Goal: Task Accomplishment & Management: Manage account settings

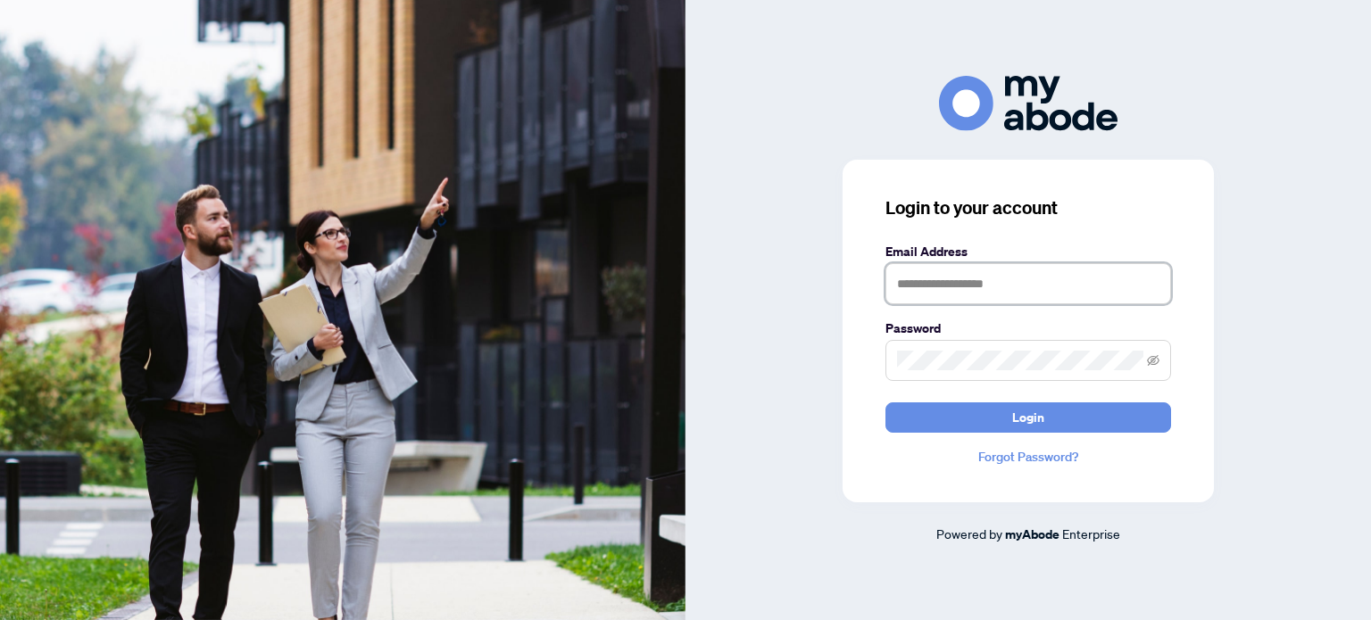
click at [974, 299] on input "text" at bounding box center [1028, 283] width 286 height 41
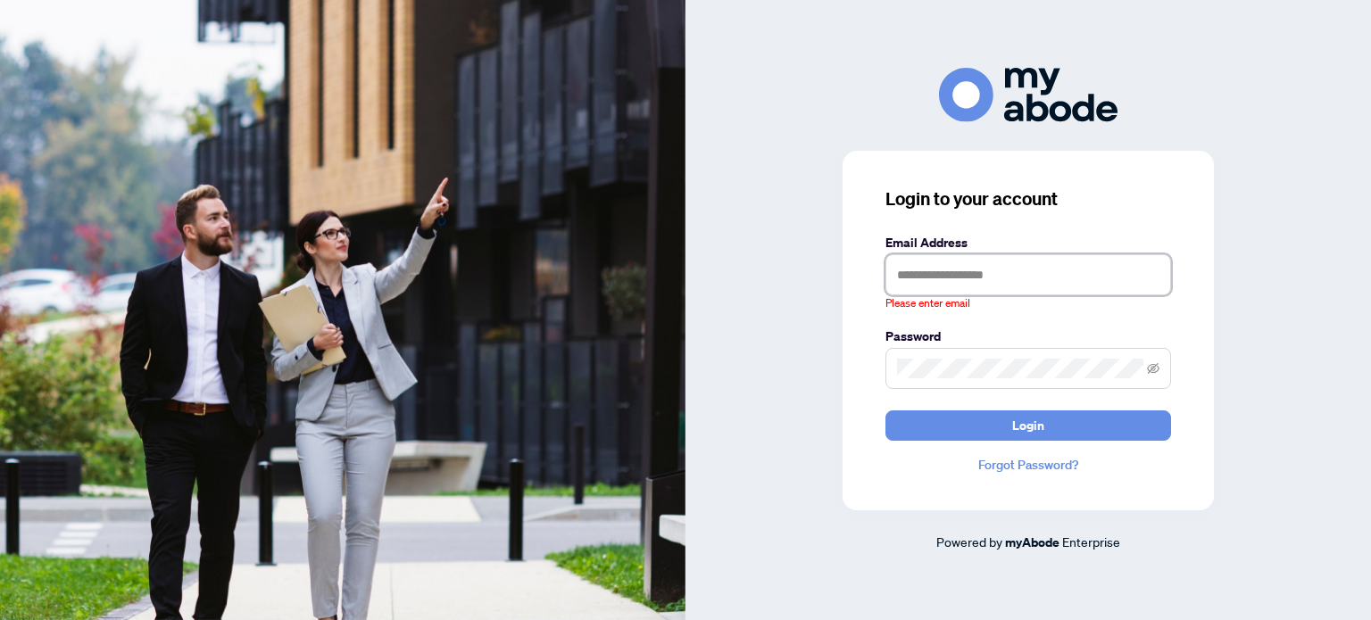
type input "**********"
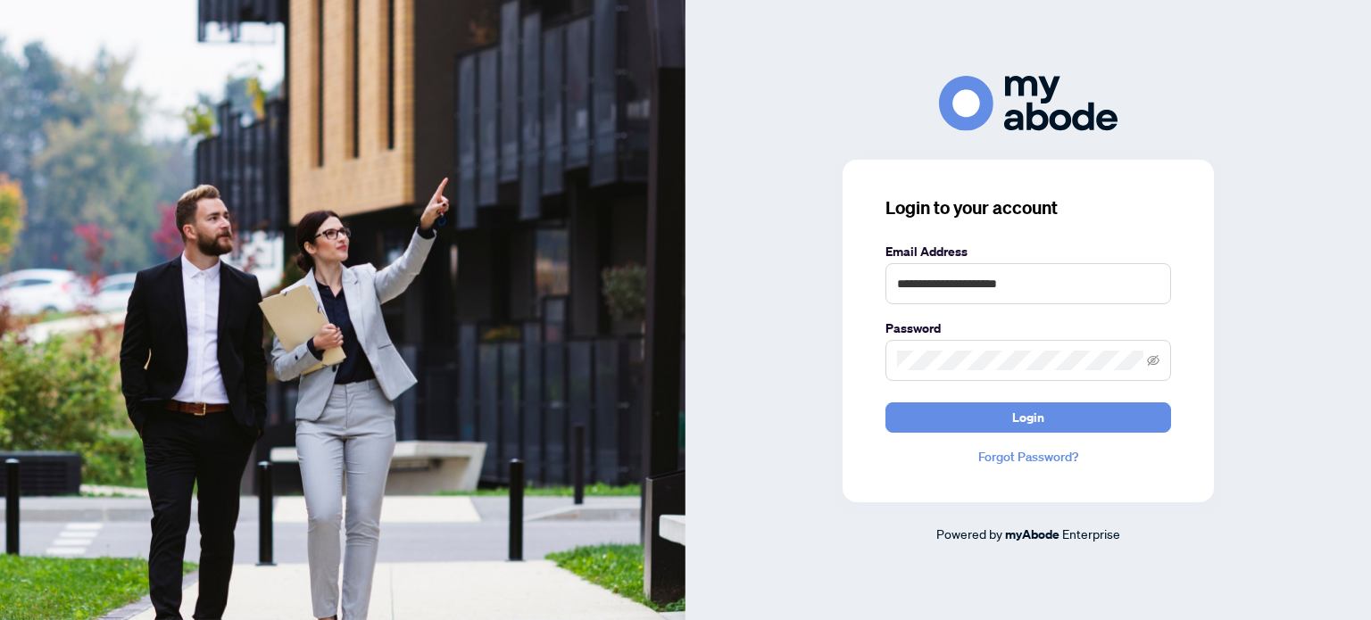
click at [885, 403] on button "Login" at bounding box center [1028, 418] width 286 height 30
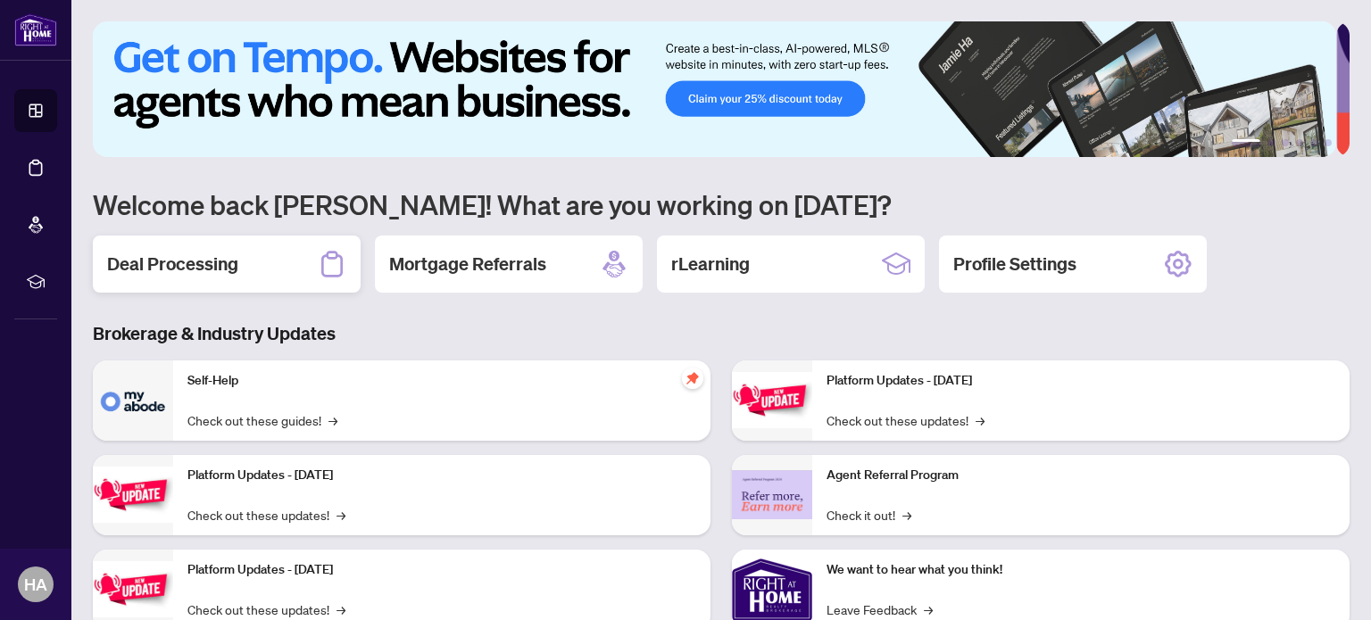
click at [206, 241] on div "Deal Processing" at bounding box center [227, 264] width 268 height 57
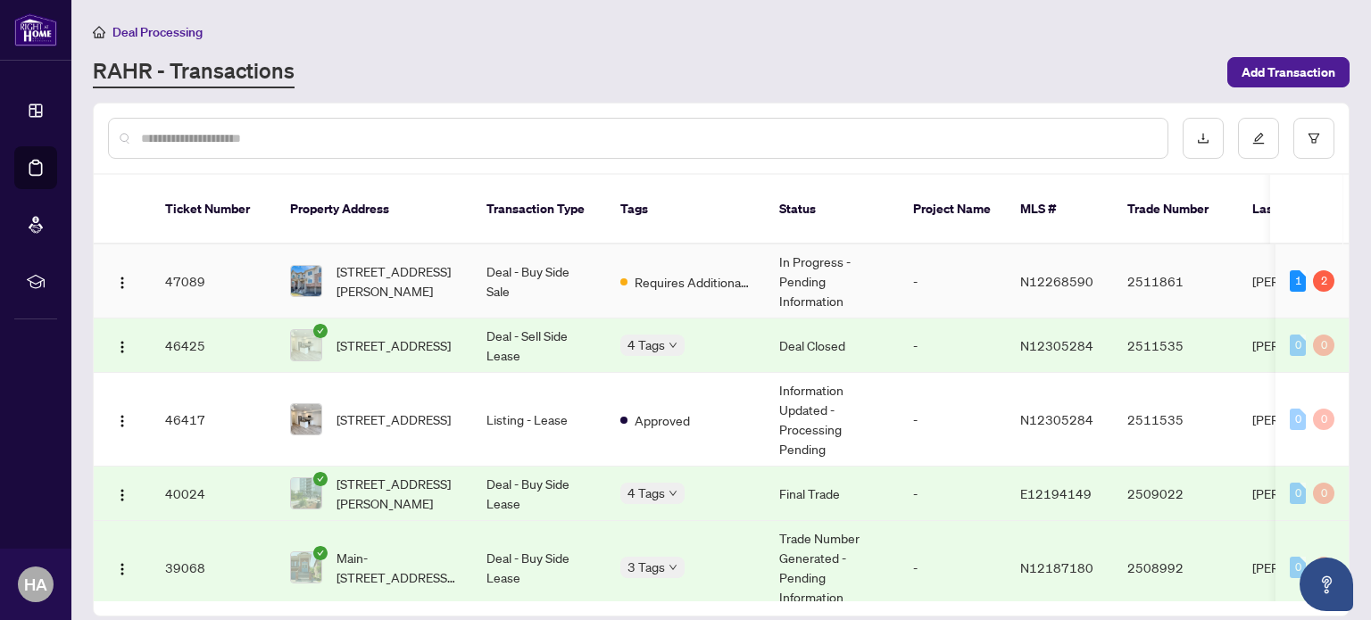
click at [875, 261] on td "In Progress - Pending Information" at bounding box center [832, 282] width 134 height 74
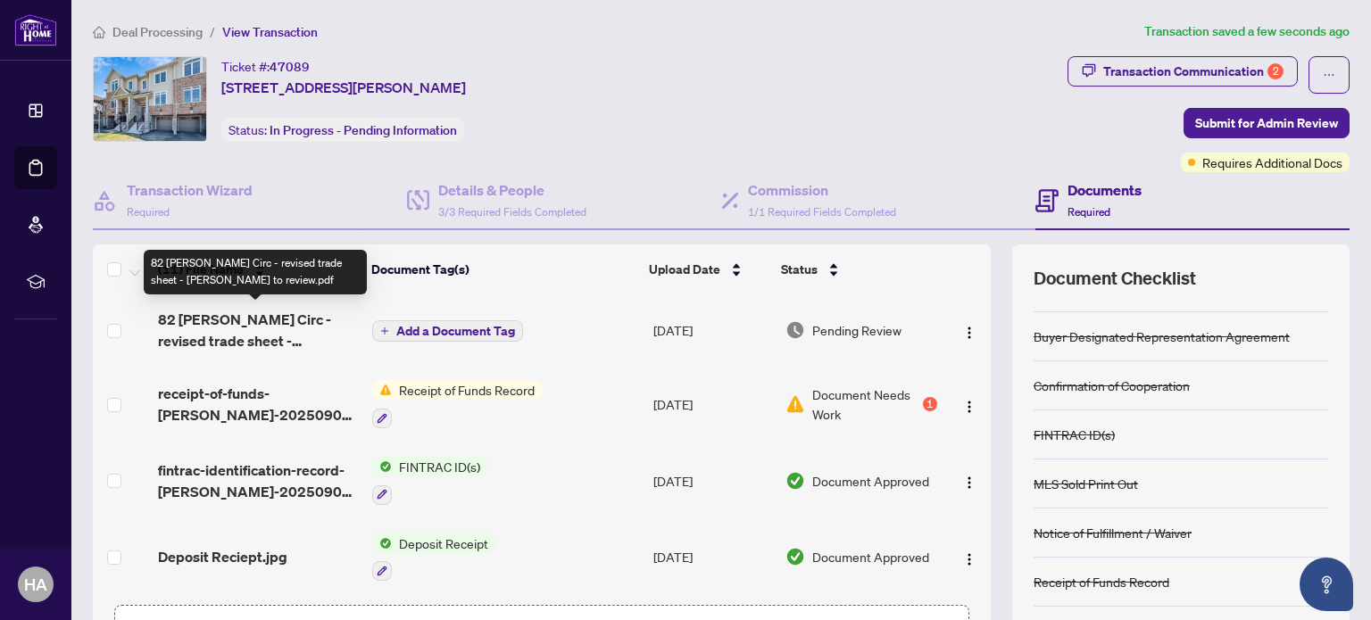
click at [290, 313] on span "82 [PERSON_NAME] Circ - revised trade sheet - [PERSON_NAME] to review.pdf" at bounding box center [258, 330] width 200 height 43
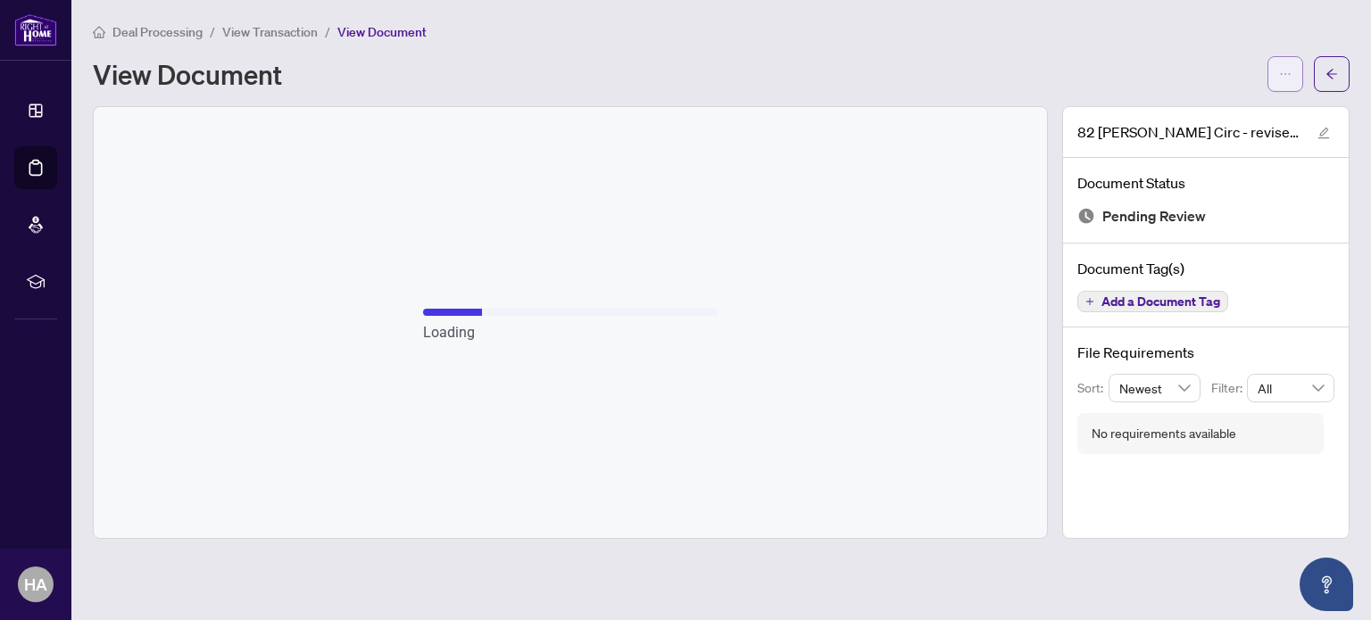
click at [1280, 71] on icon "ellipsis" at bounding box center [1285, 74] width 12 height 12
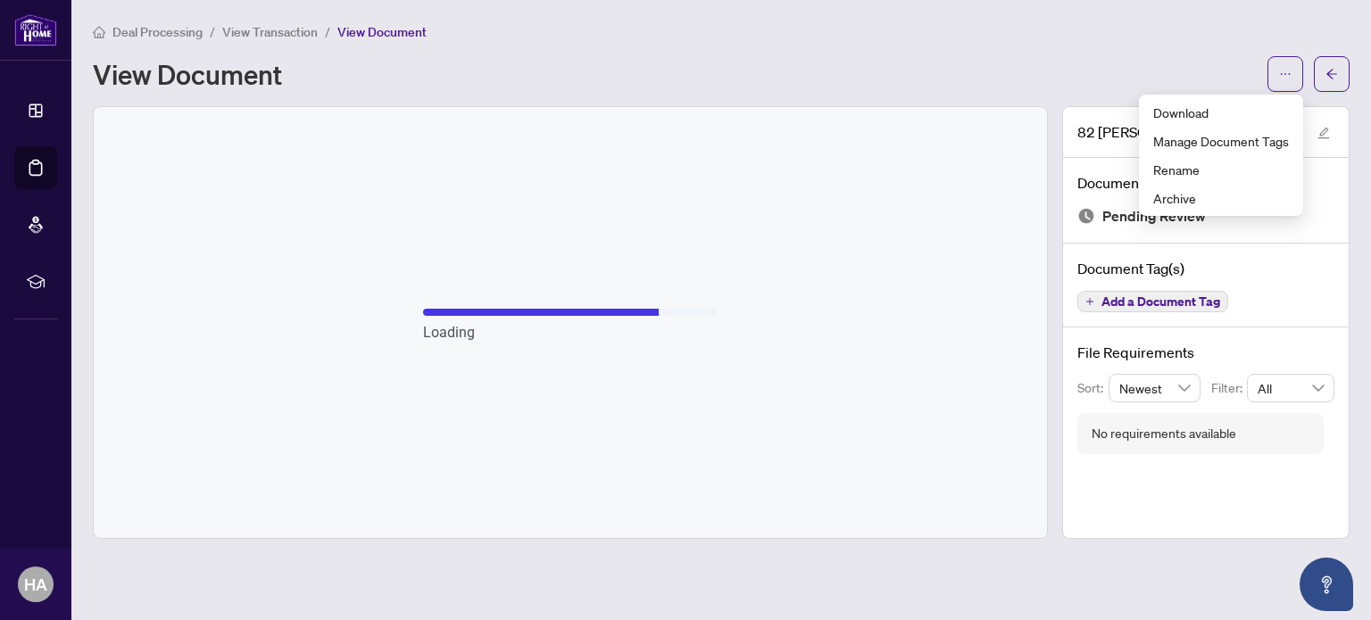
click at [287, 29] on span "View Transaction" at bounding box center [270, 32] width 96 height 16
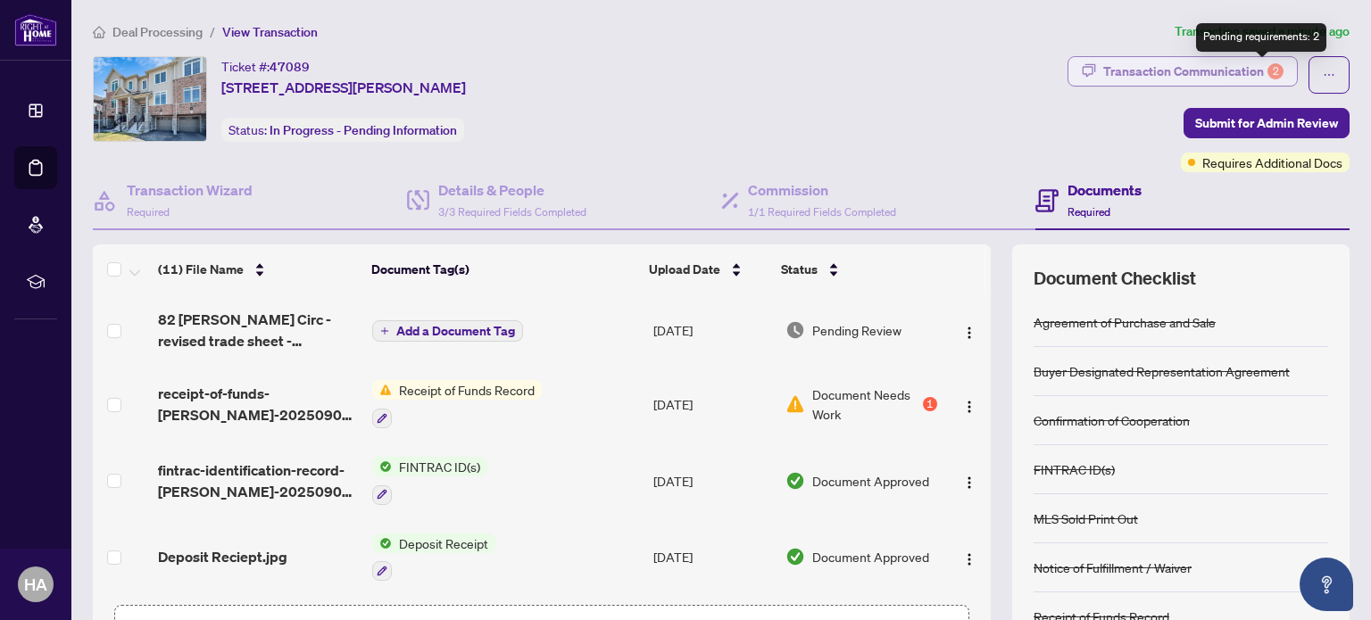
click at [1267, 67] on div "2" at bounding box center [1275, 71] width 16 height 16
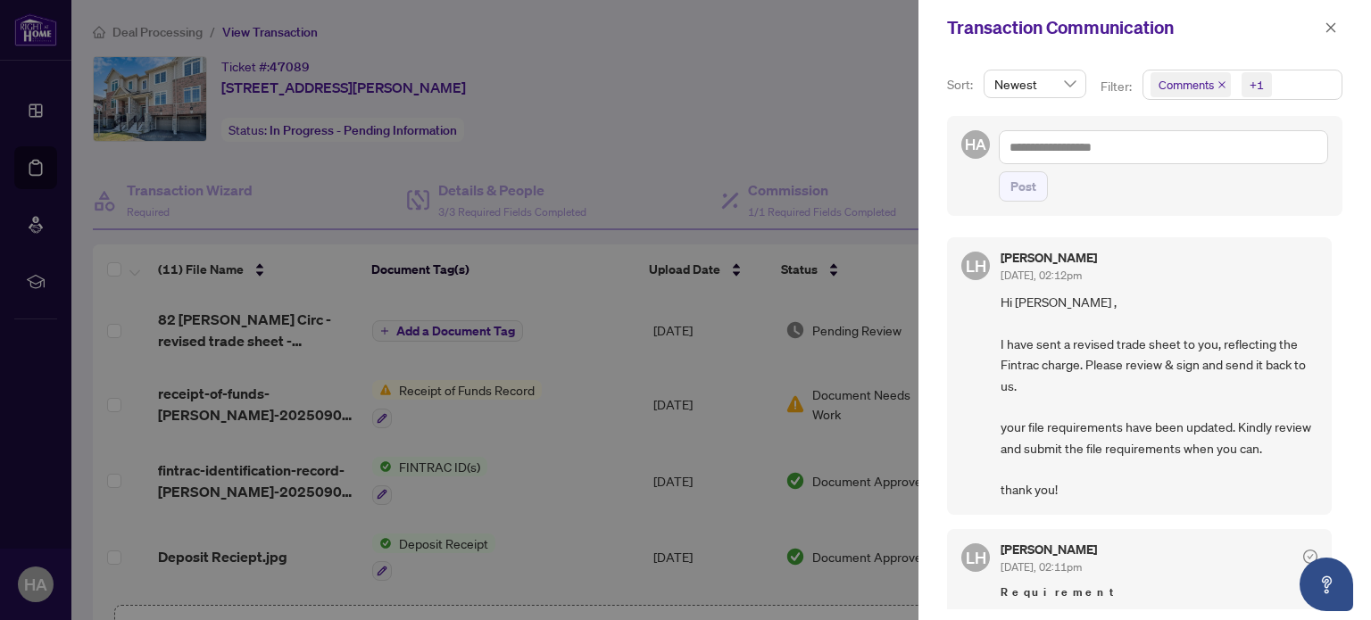
click at [836, 122] on div at bounding box center [685, 310] width 1371 height 620
click at [1329, 28] on icon "close" at bounding box center [1331, 27] width 12 height 12
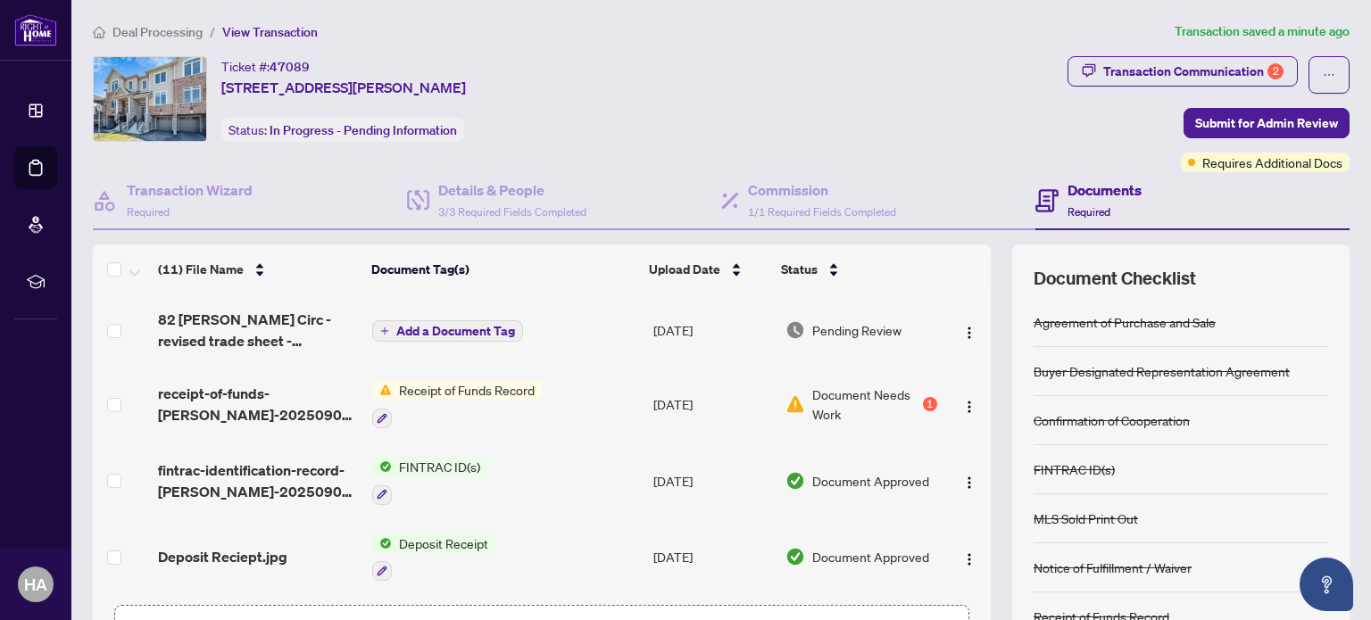
click at [564, 385] on td "Receipt of Funds Record" at bounding box center [505, 404] width 280 height 77
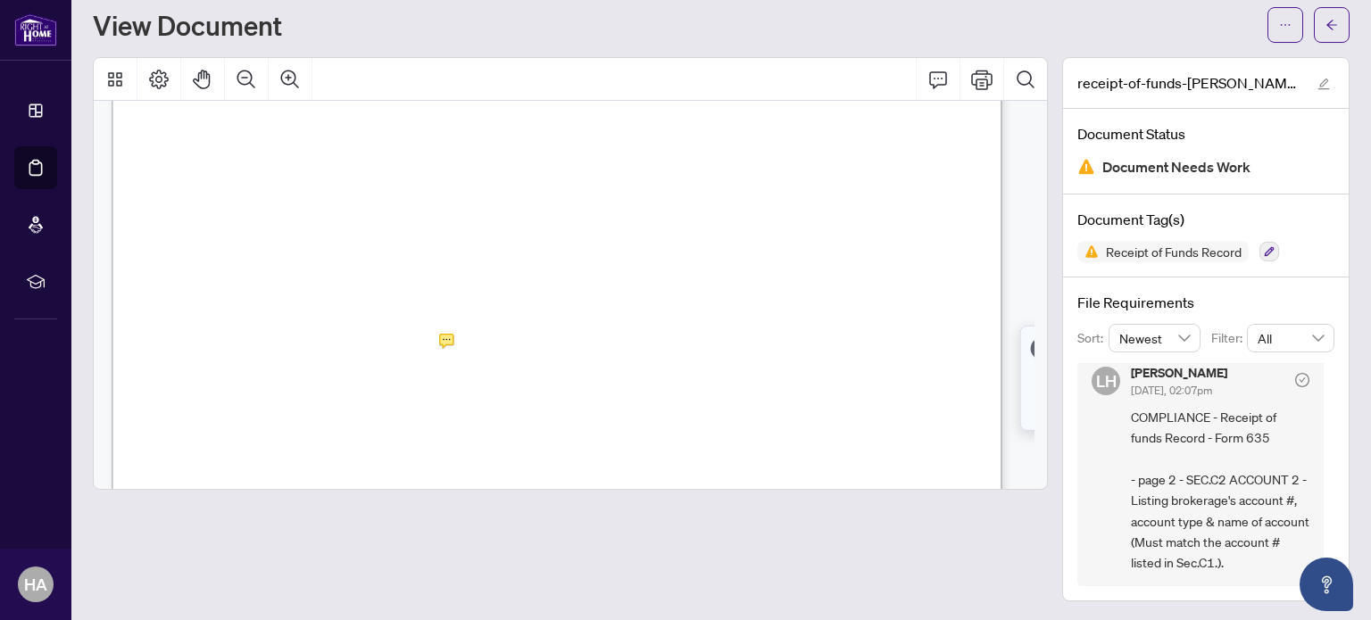
scroll to position [1250, 0]
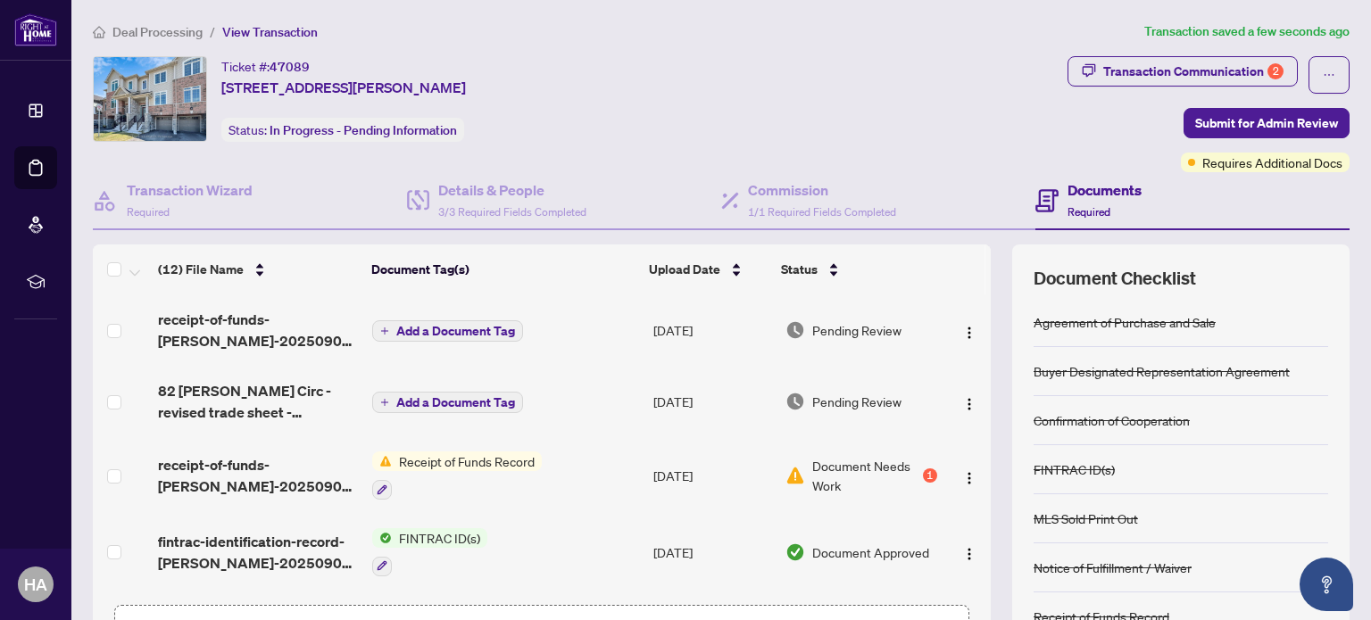
click at [464, 328] on span "Add a Document Tag" at bounding box center [455, 331] width 119 height 12
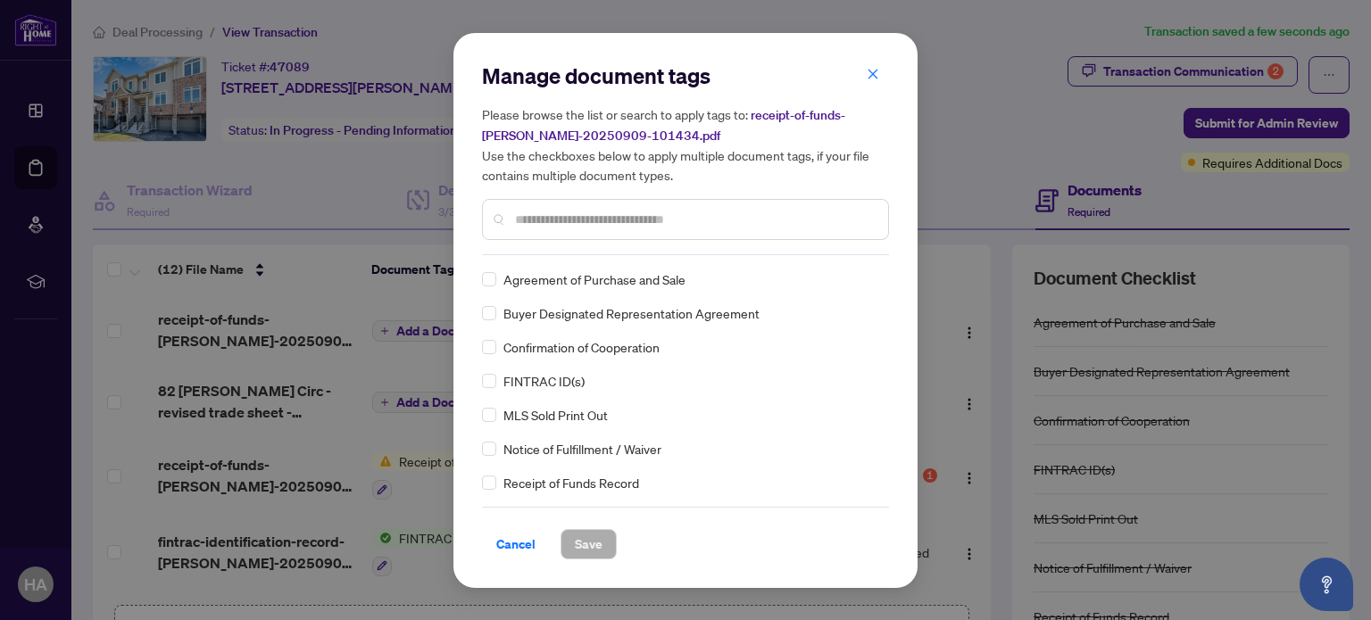
click at [525, 224] on input "text" at bounding box center [694, 220] width 359 height 20
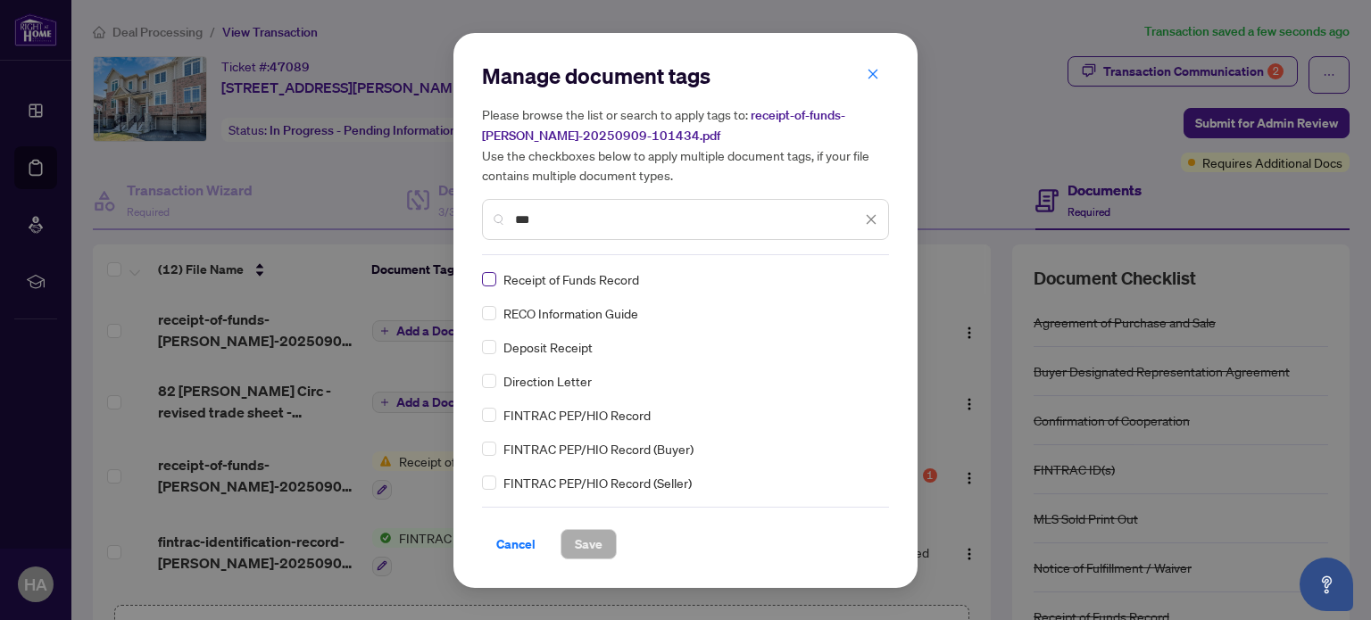
type input "***"
click at [596, 553] on span "Save" at bounding box center [589, 544] width 28 height 29
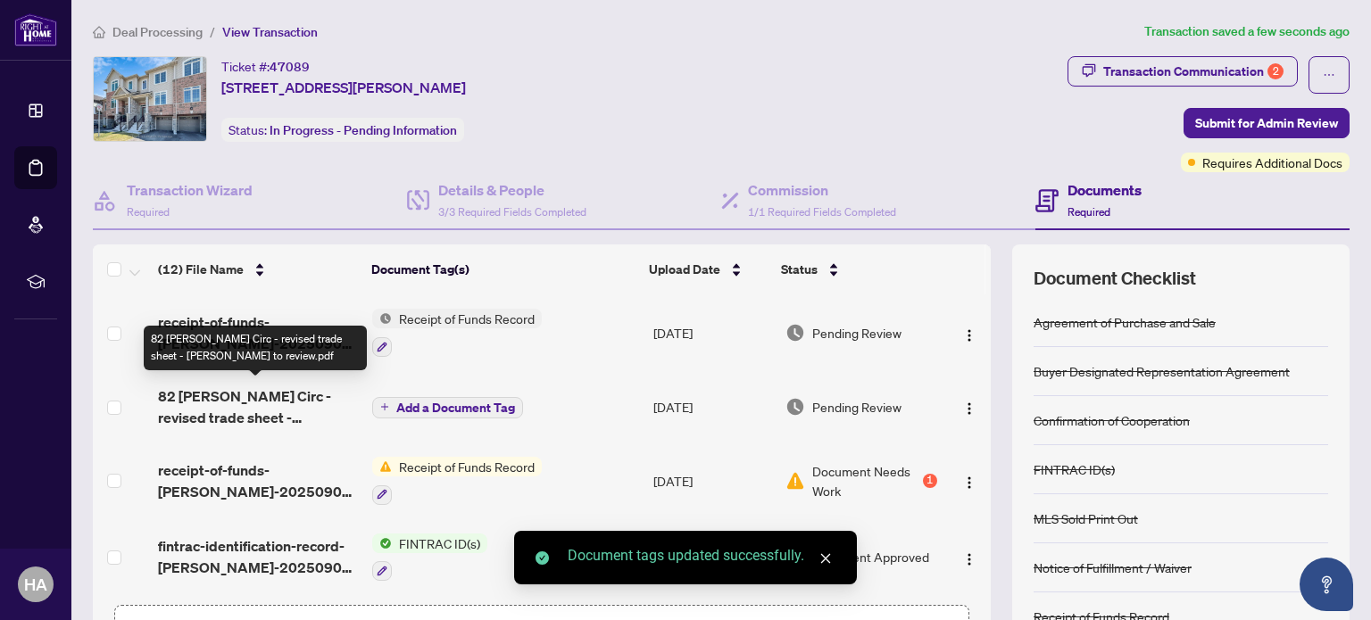
click at [275, 403] on span "82 Lyall Stokes Circ - revised trade sheet - Hamid to review.pdf" at bounding box center [258, 407] width 200 height 43
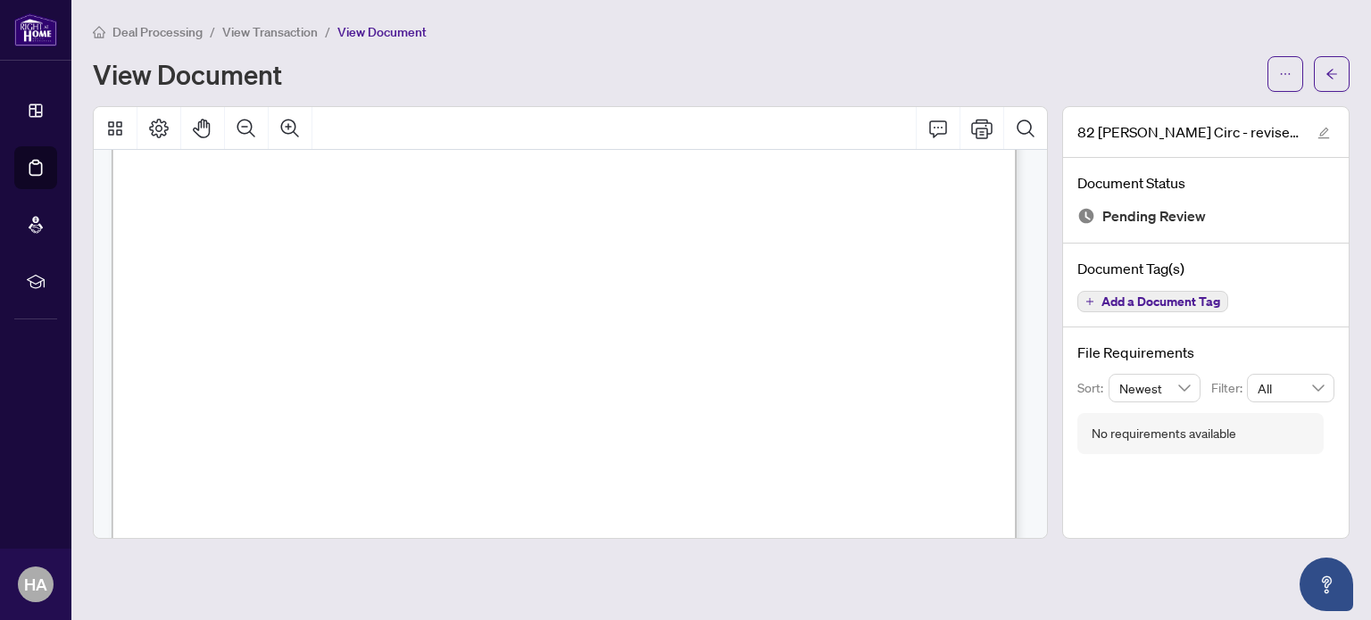
scroll to position [325, 0]
click at [294, 29] on span "View Transaction" at bounding box center [270, 32] width 96 height 16
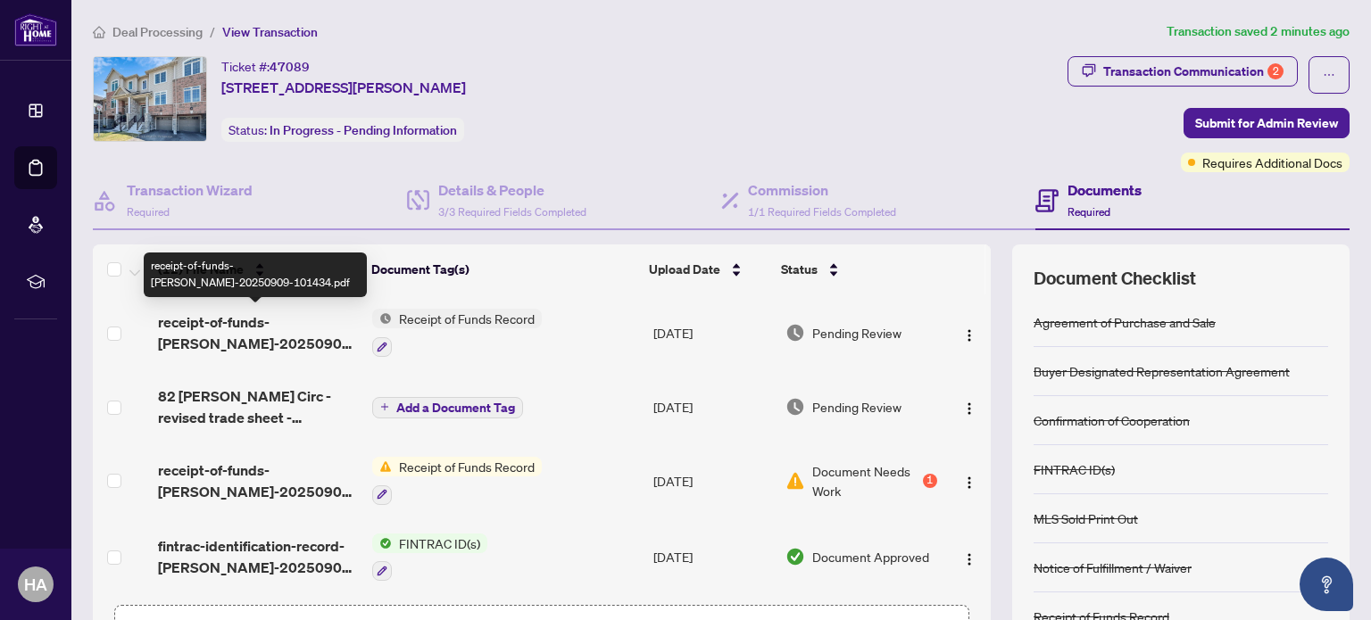
click at [307, 327] on span "receipt-of-funds-bismark-mensah-20250909-101434.pdf" at bounding box center [258, 332] width 200 height 43
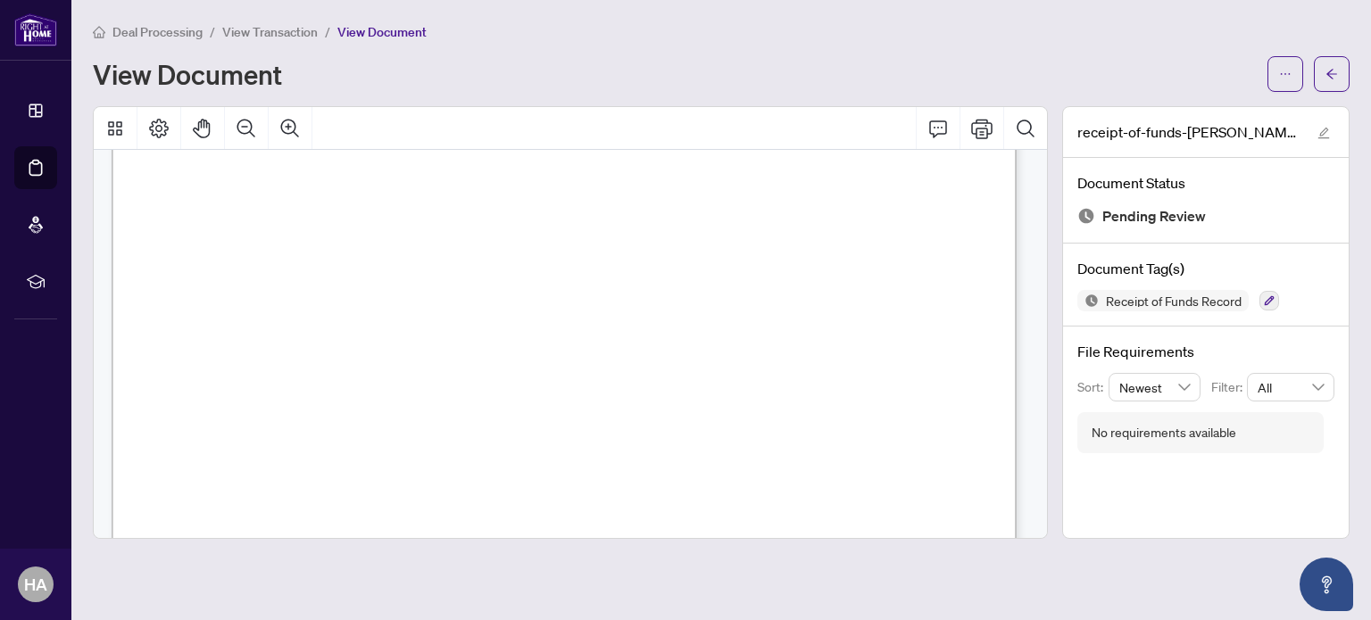
scroll to position [264, 0]
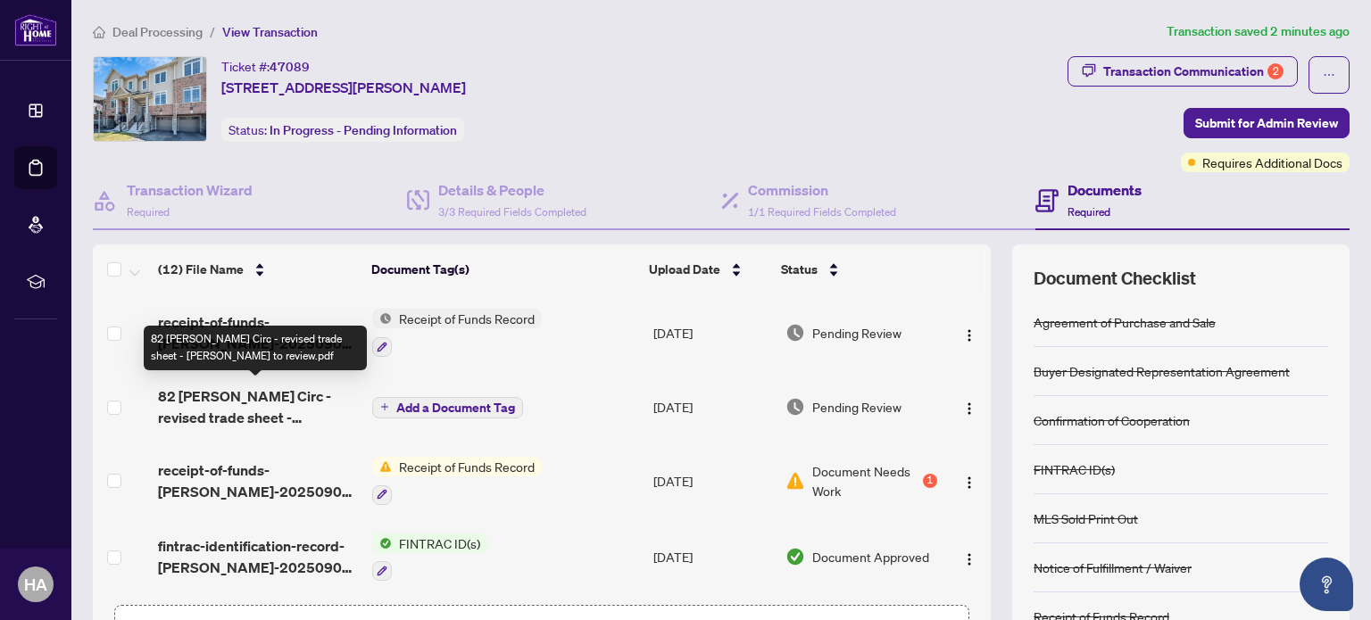
click at [245, 401] on span "82 Lyall Stokes Circ - revised trade sheet - Hamid to review.pdf" at bounding box center [258, 407] width 200 height 43
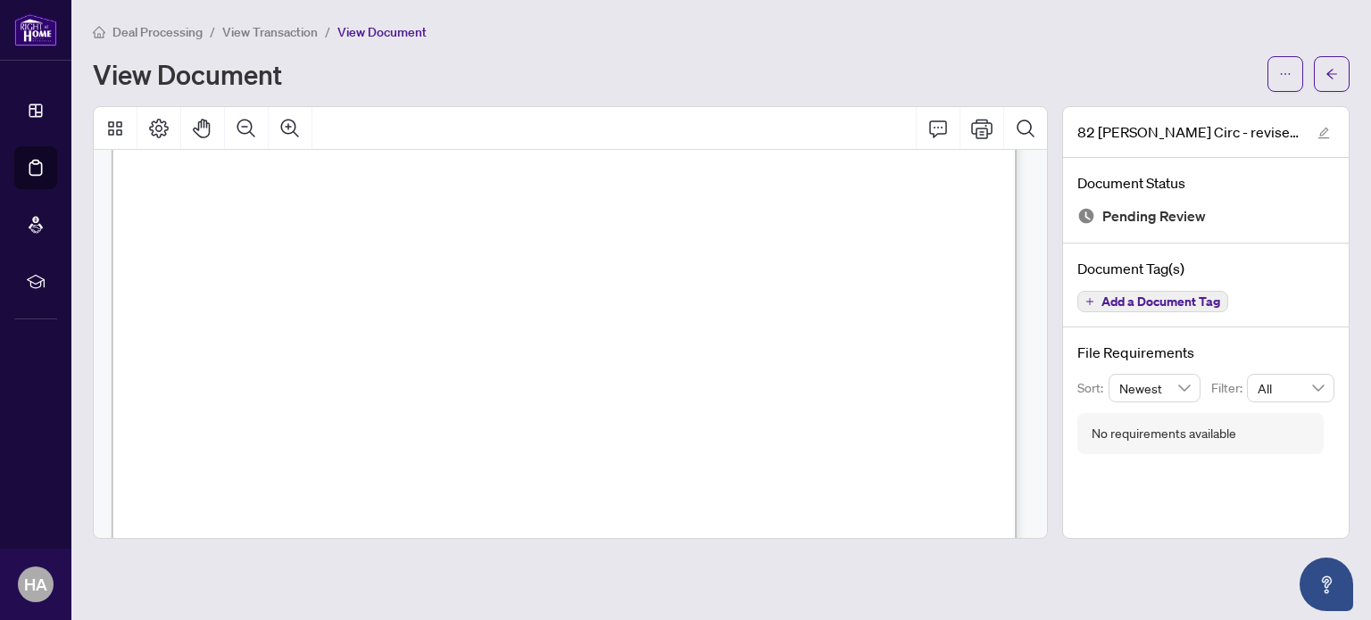
scroll to position [337, 0]
click at [334, 406] on span "$15.00" at bounding box center [338, 409] width 30 height 10
click at [334, 410] on span "$15.00" at bounding box center [338, 409] width 30 height 10
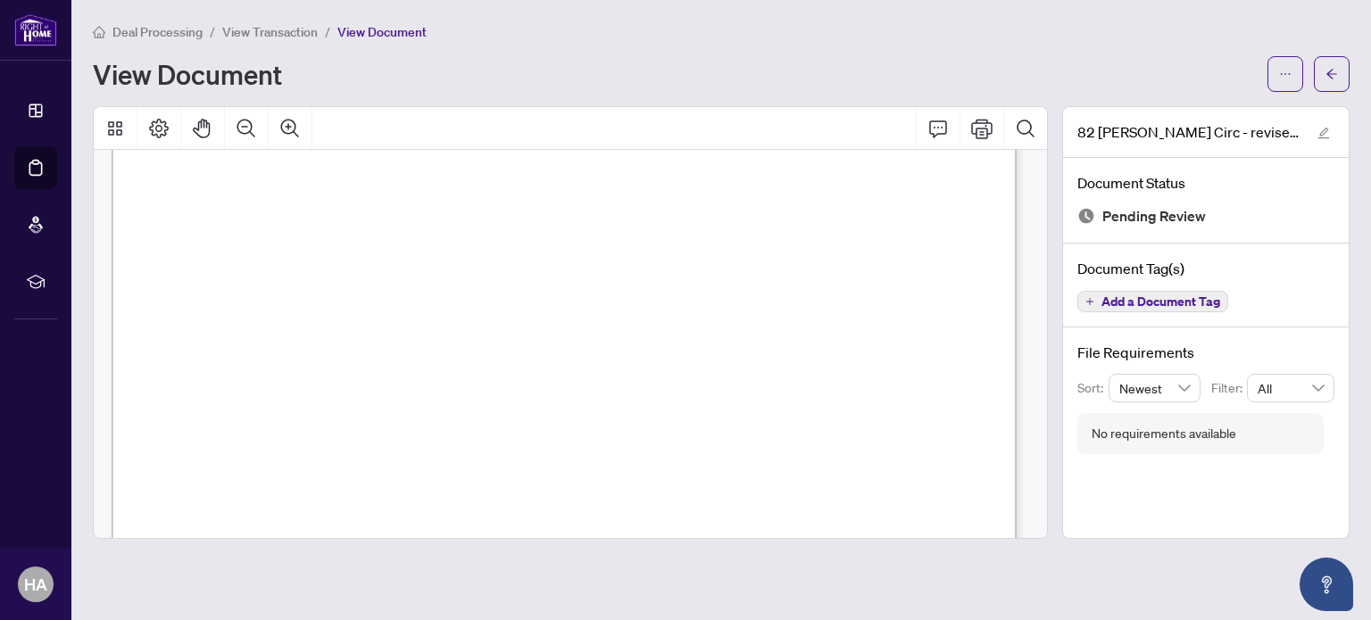
click at [334, 410] on span "$15.00" at bounding box center [338, 409] width 30 height 10
click at [187, 410] on span "FINTRAC +DP" at bounding box center [191, 409] width 66 height 10
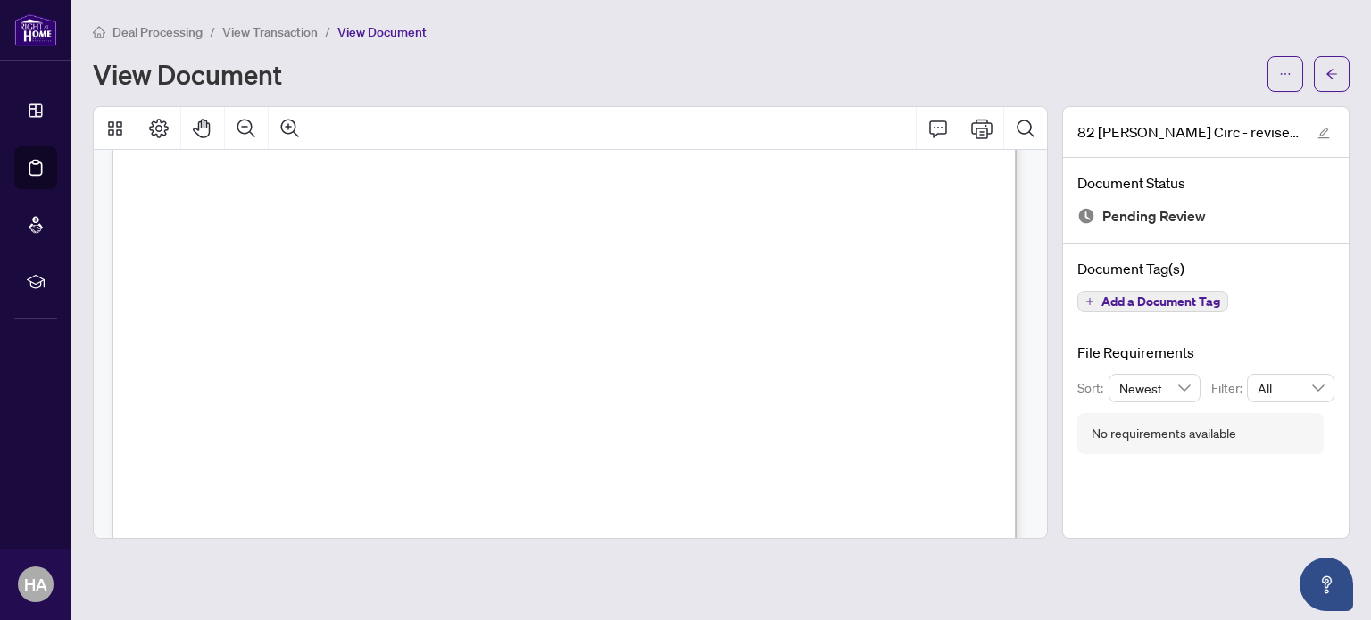
click at [216, 406] on span "FINTRAC +DP" at bounding box center [191, 409] width 66 height 10
click at [1286, 74] on icon "ellipsis" at bounding box center [1285, 74] width 12 height 12
click at [1224, 113] on span "Download" at bounding box center [1221, 113] width 136 height 20
click at [303, 31] on span "View Transaction" at bounding box center [270, 32] width 96 height 16
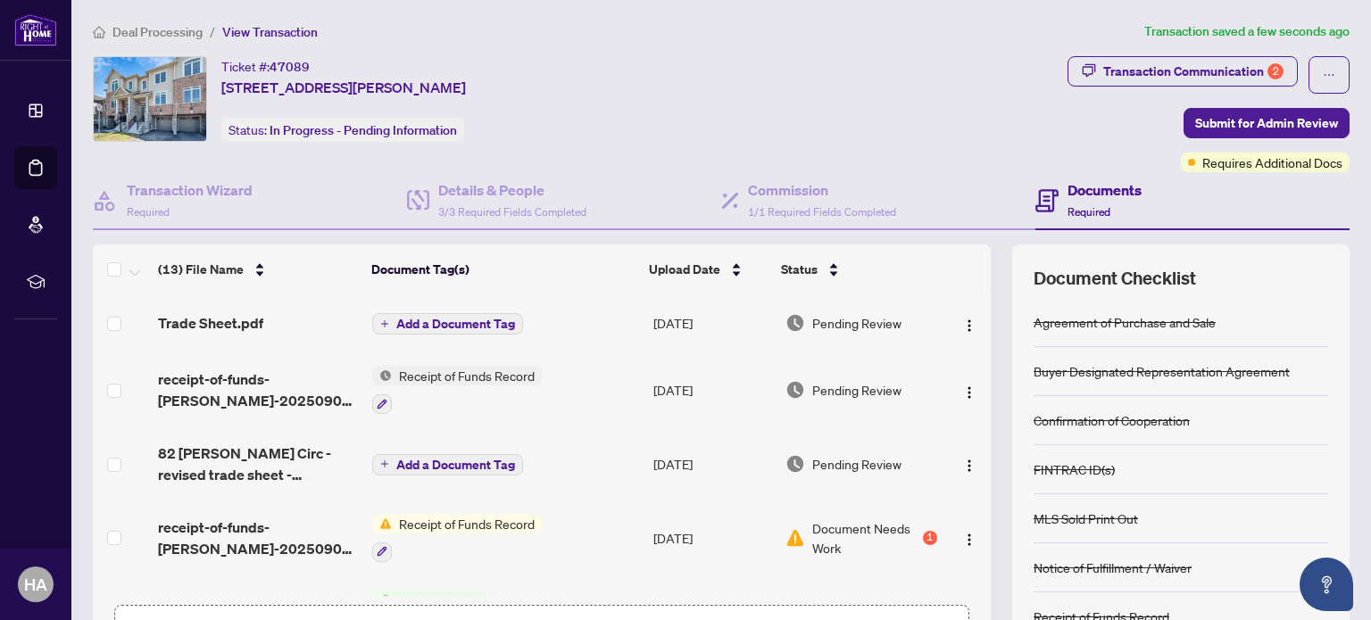
click at [450, 324] on span "Add a Document Tag" at bounding box center [455, 324] width 119 height 12
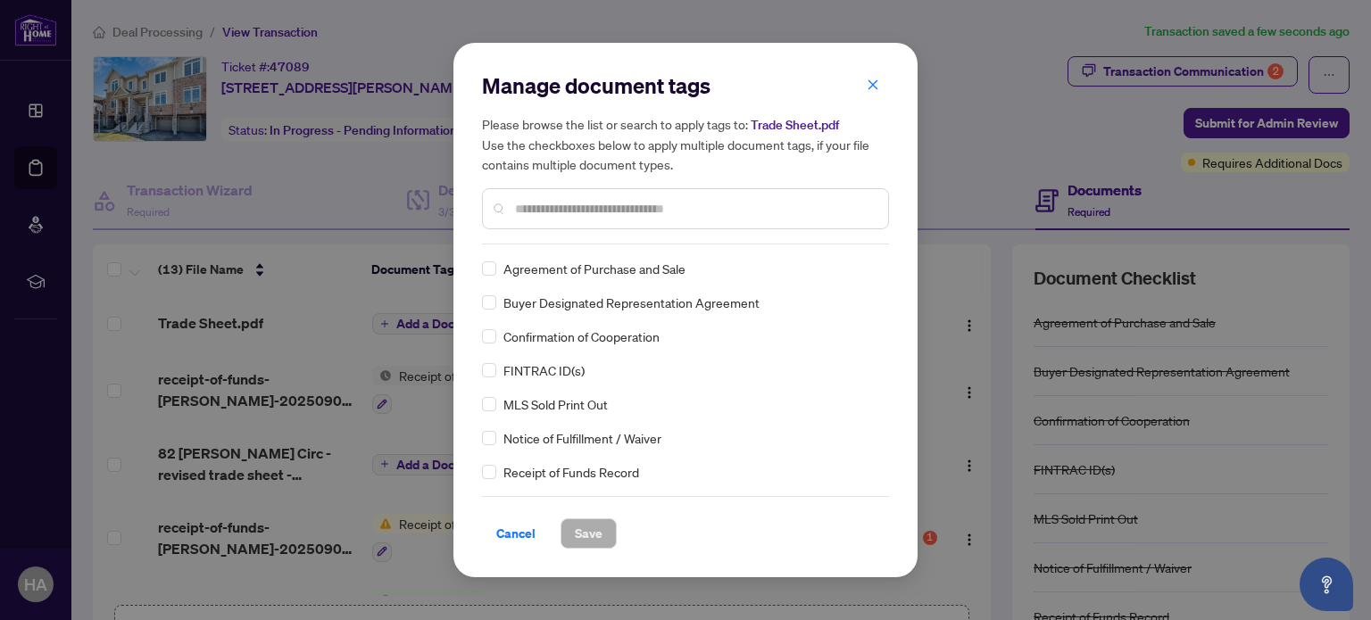
click at [541, 203] on input "text" at bounding box center [694, 209] width 359 height 20
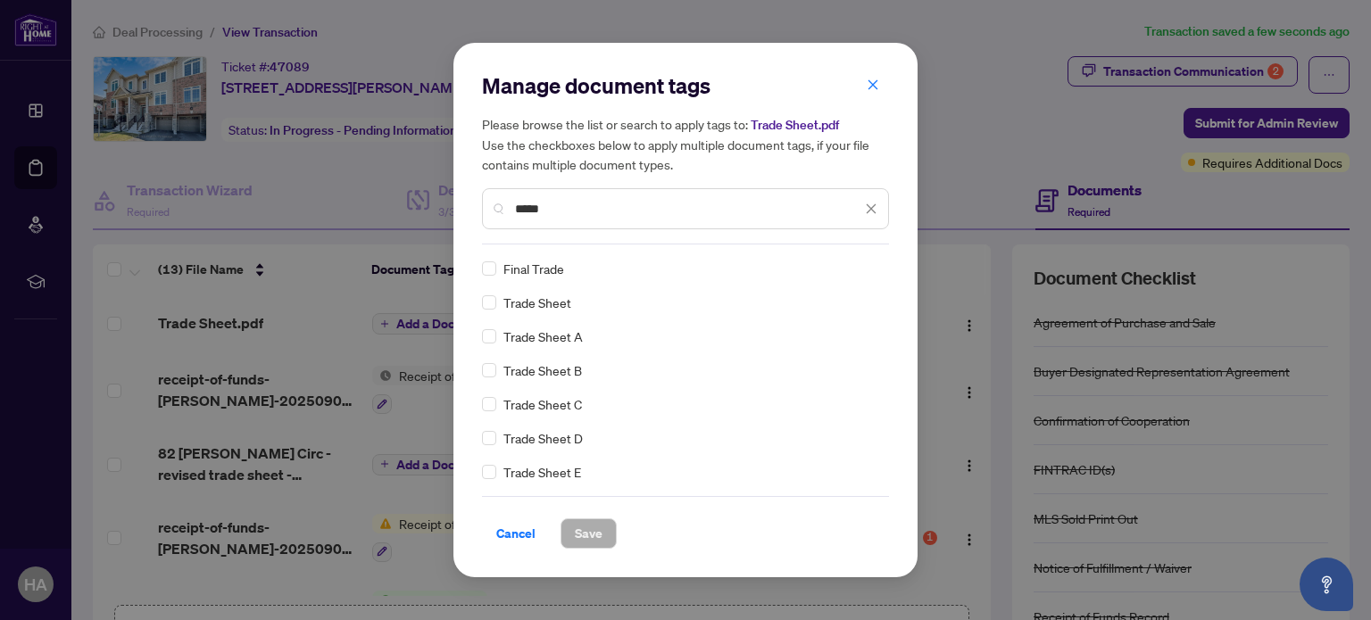
type input "*****"
click at [579, 534] on span "Save" at bounding box center [589, 533] width 28 height 29
